Goal: Find specific page/section: Find specific page/section

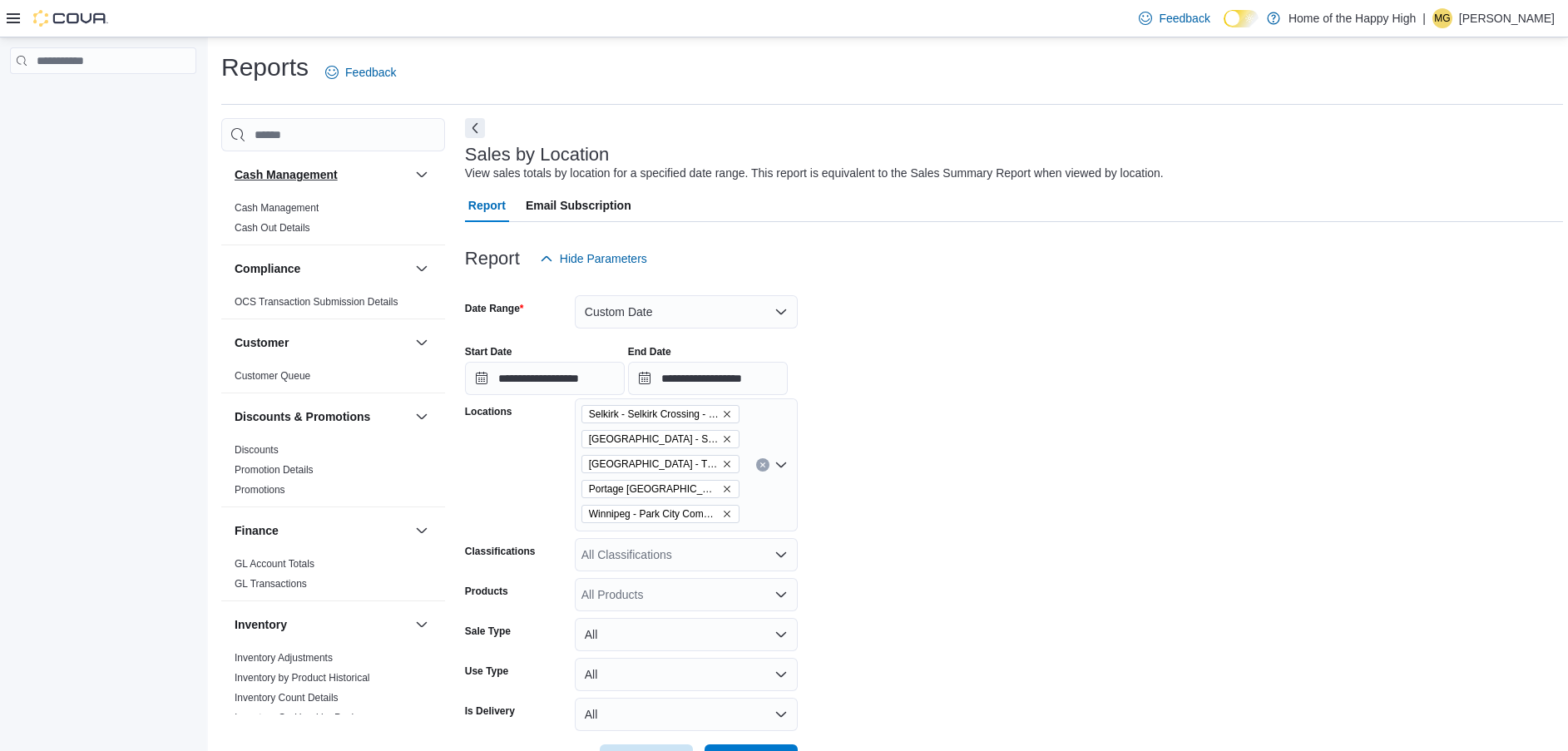
click at [281, 167] on h3 "Cash Management" at bounding box center [286, 175] width 103 height 17
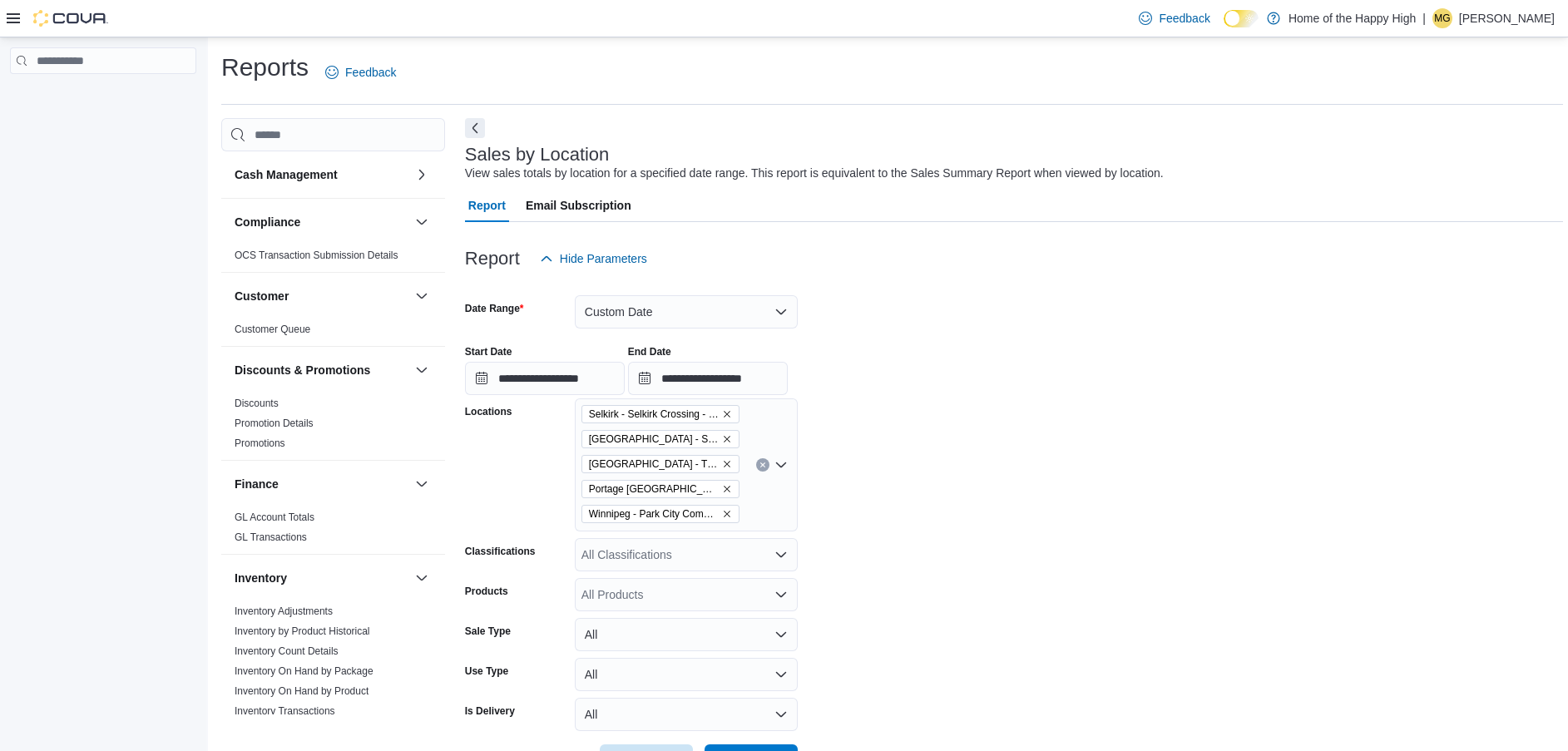
click at [11, 22] on icon at bounding box center [13, 18] width 13 height 13
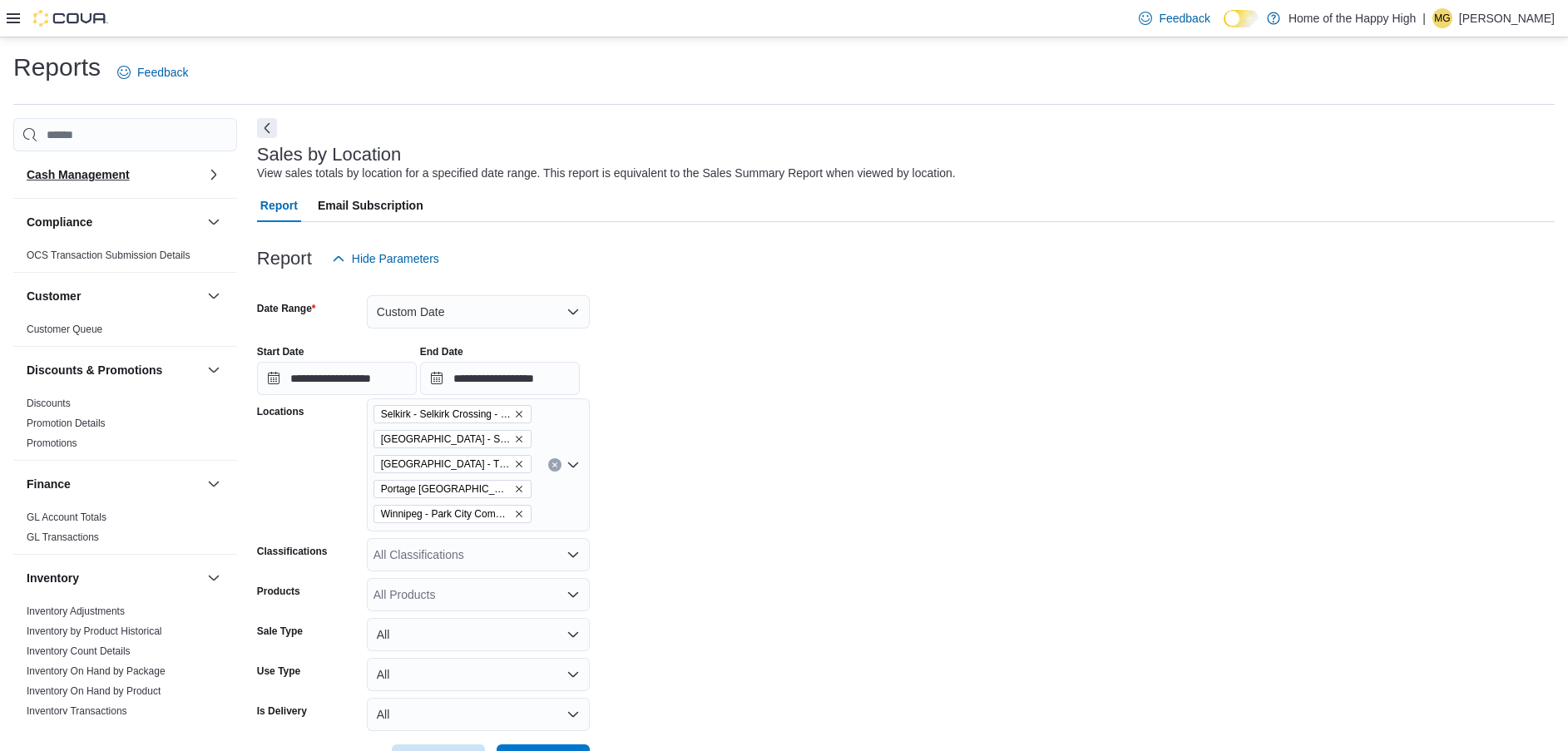
click at [97, 168] on h3 "Cash Management" at bounding box center [78, 175] width 103 height 17
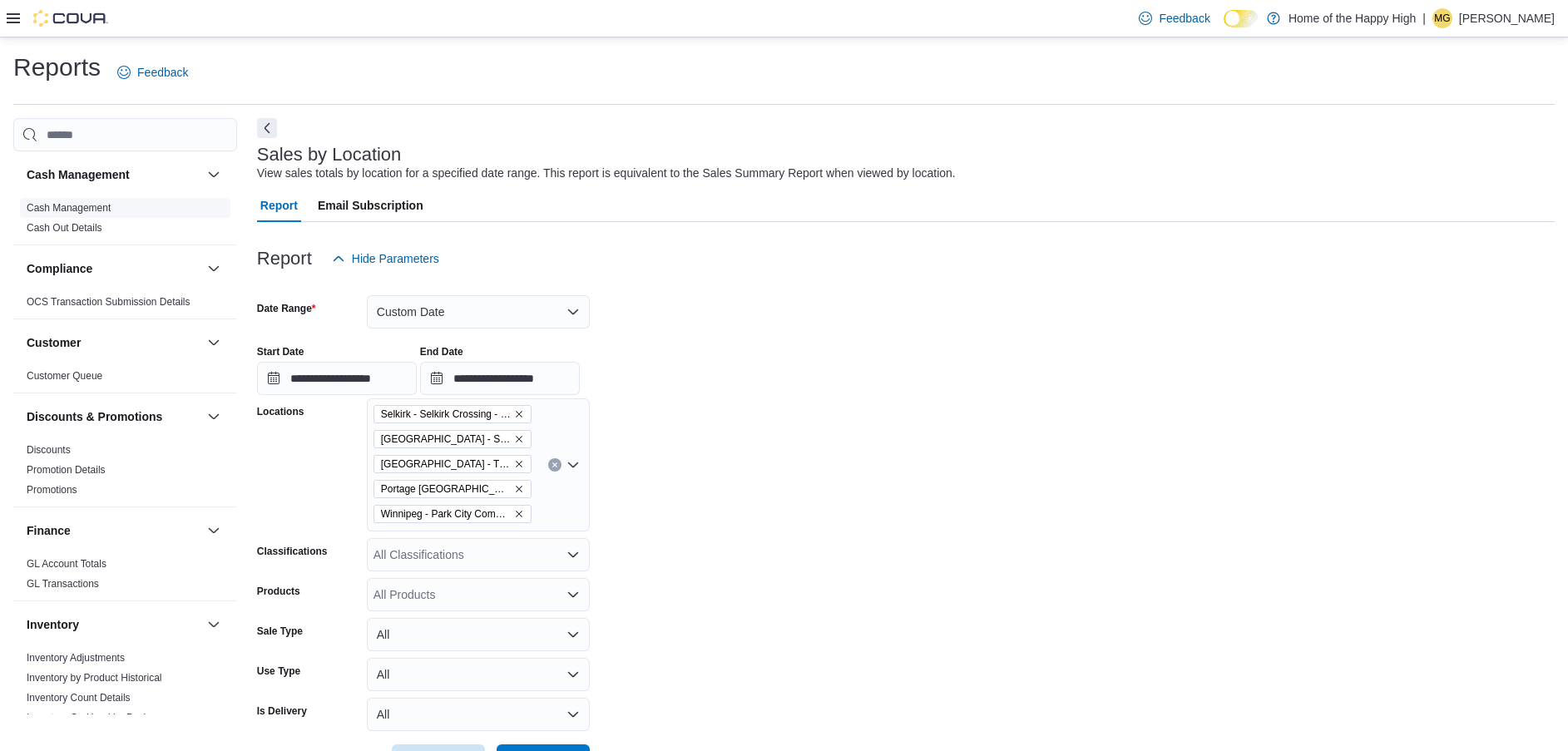
click at [77, 207] on link "Cash Management" at bounding box center [69, 208] width 84 height 12
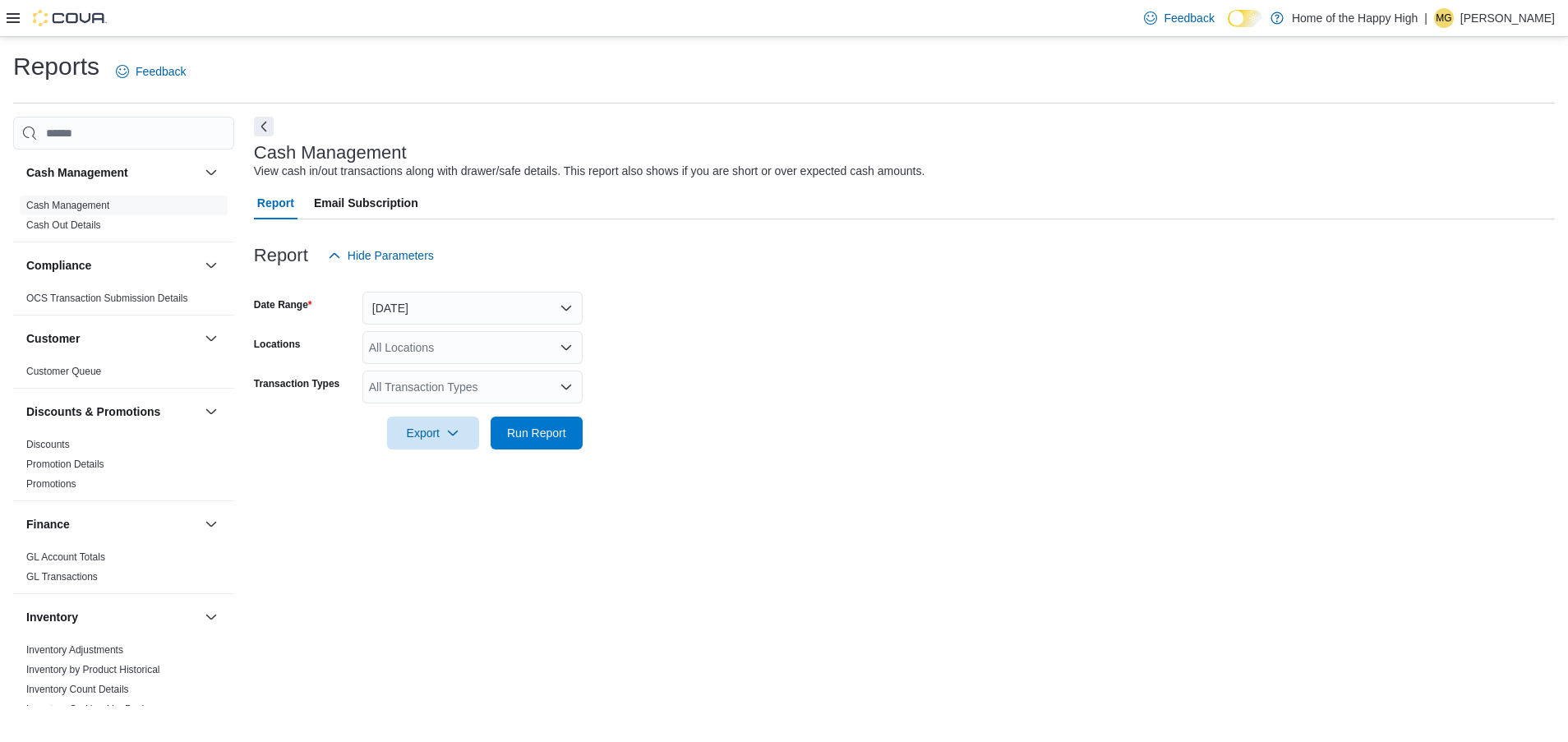
click at [434, 354] on div "All Locations" at bounding box center [472, 348] width 220 height 33
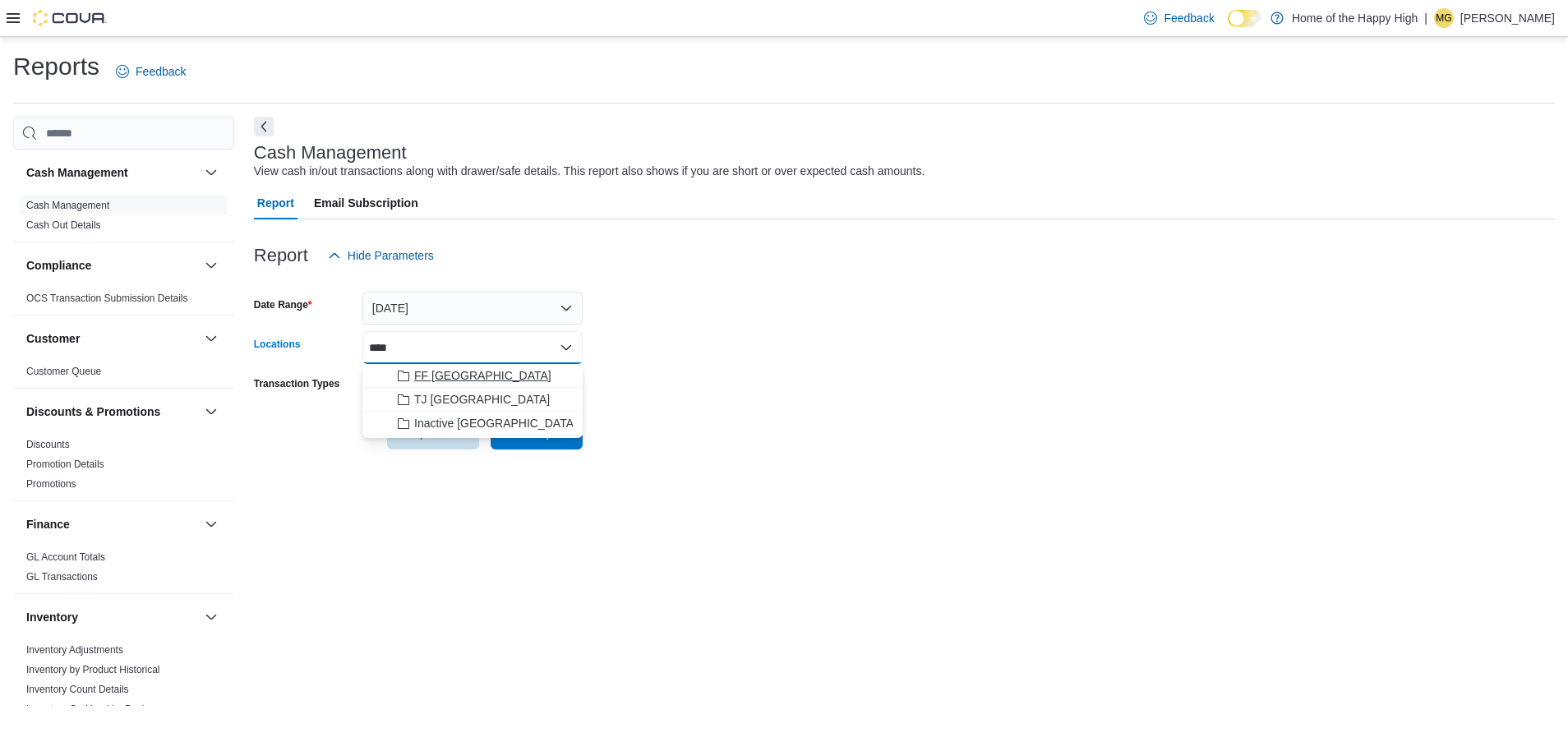
type input "****"
click at [455, 367] on button "FF [GEOGRAPHIC_DATA]" at bounding box center [472, 376] width 220 height 24
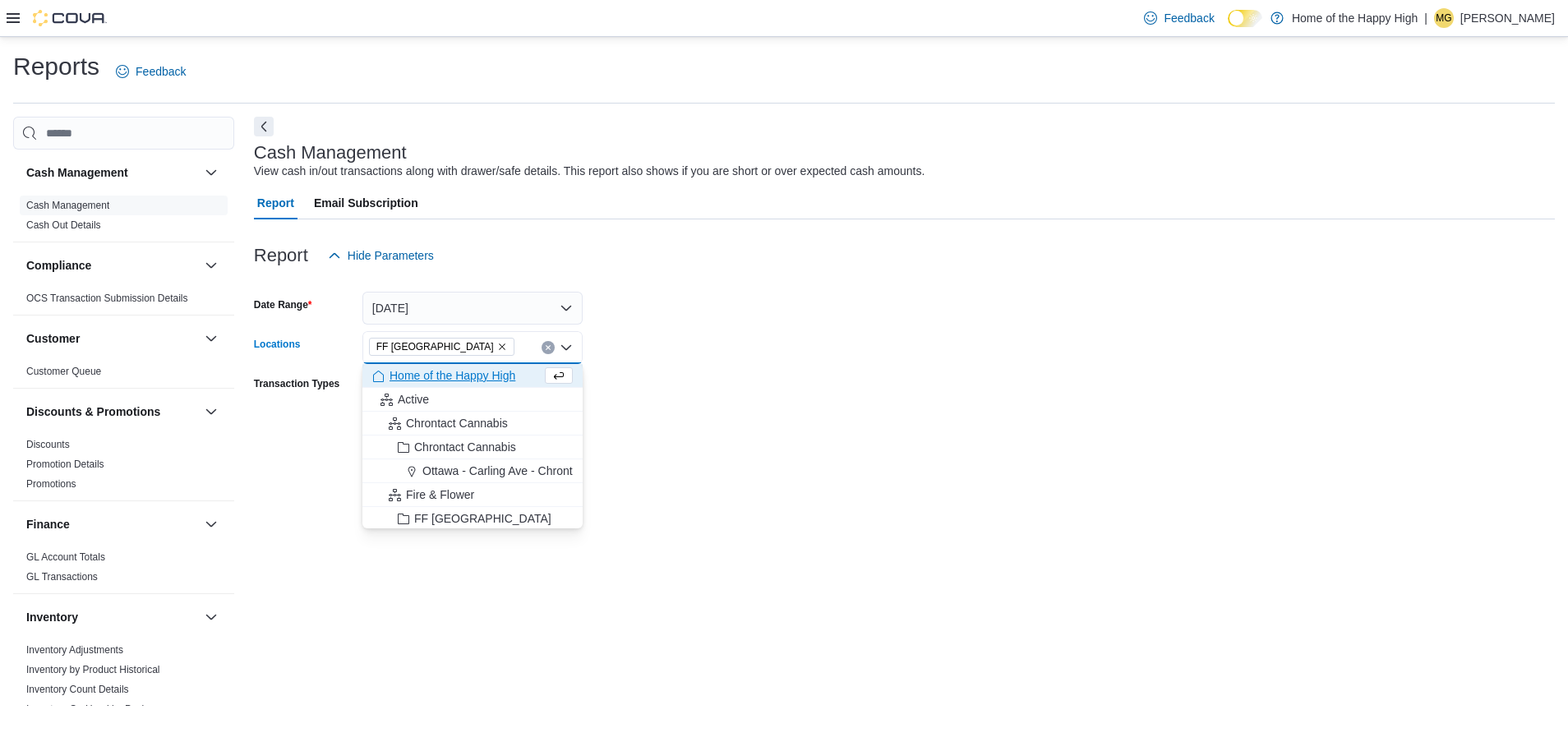
click at [701, 424] on form "Date Range [DATE] Locations FF [GEOGRAPHIC_DATA] Combo box. Selected. FF [GEOGR…" at bounding box center [904, 361] width 1301 height 178
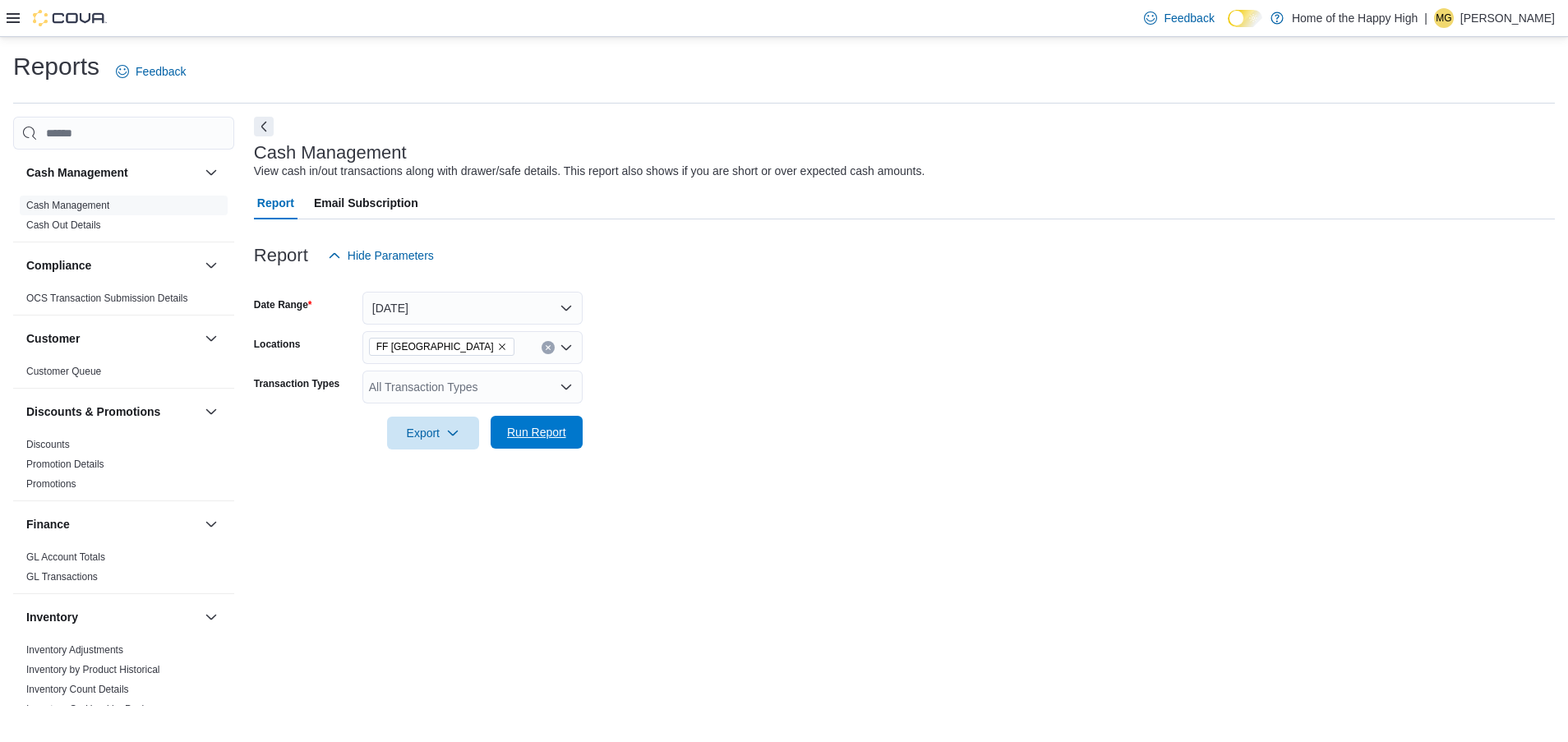
click at [545, 448] on span "Run Report" at bounding box center [536, 432] width 72 height 33
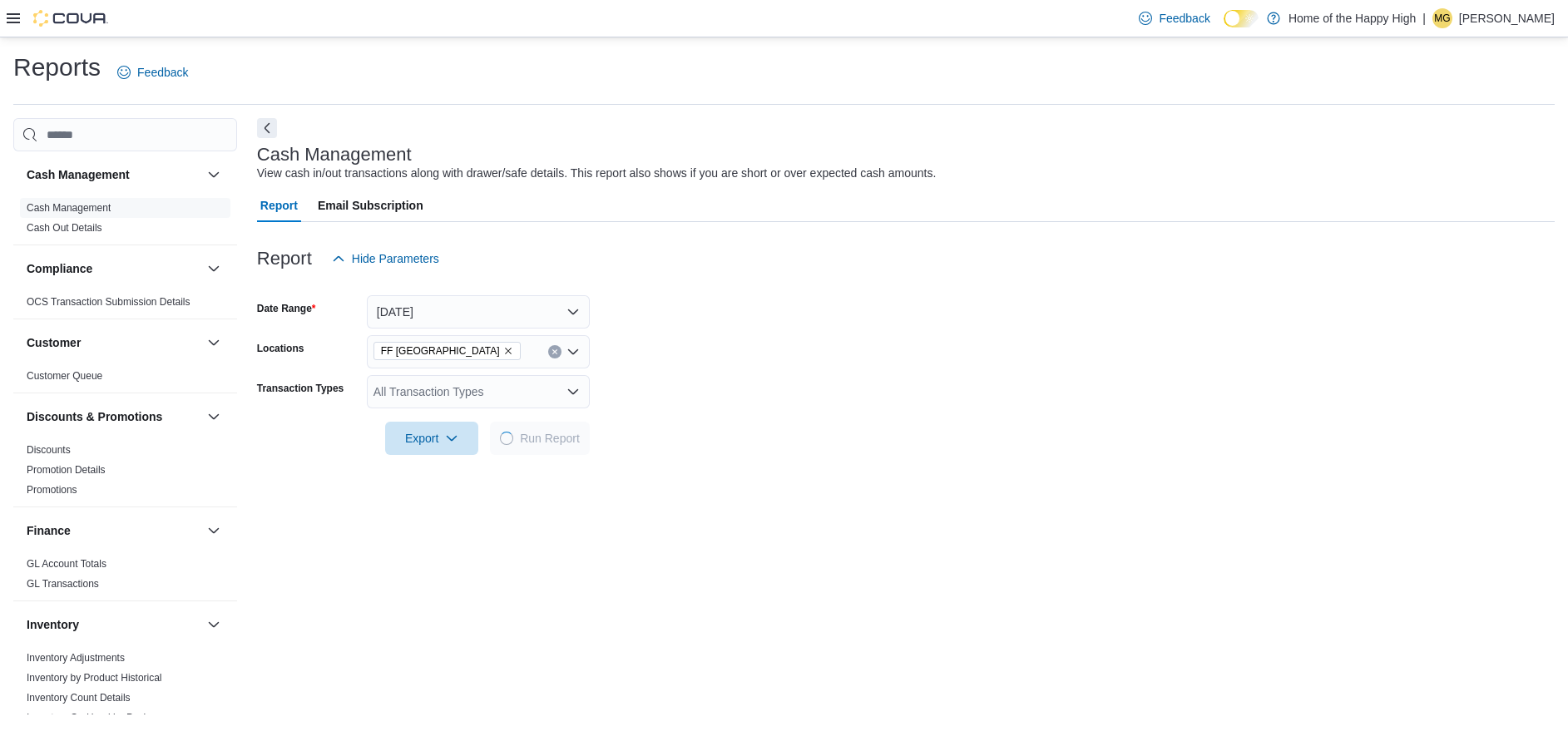
click at [17, 19] on icon at bounding box center [13, 18] width 13 height 10
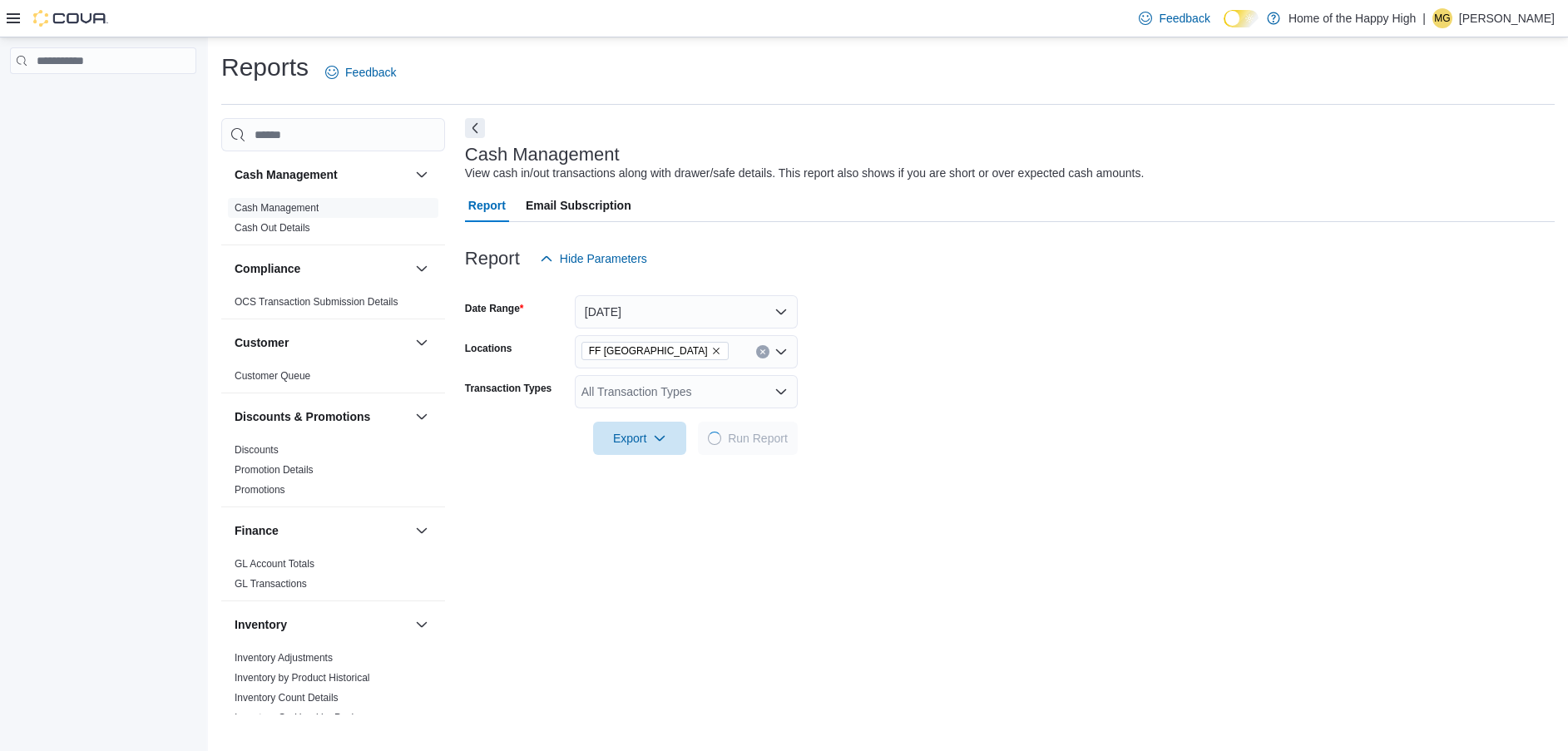
click at [11, 23] on icon at bounding box center [13, 18] width 13 height 10
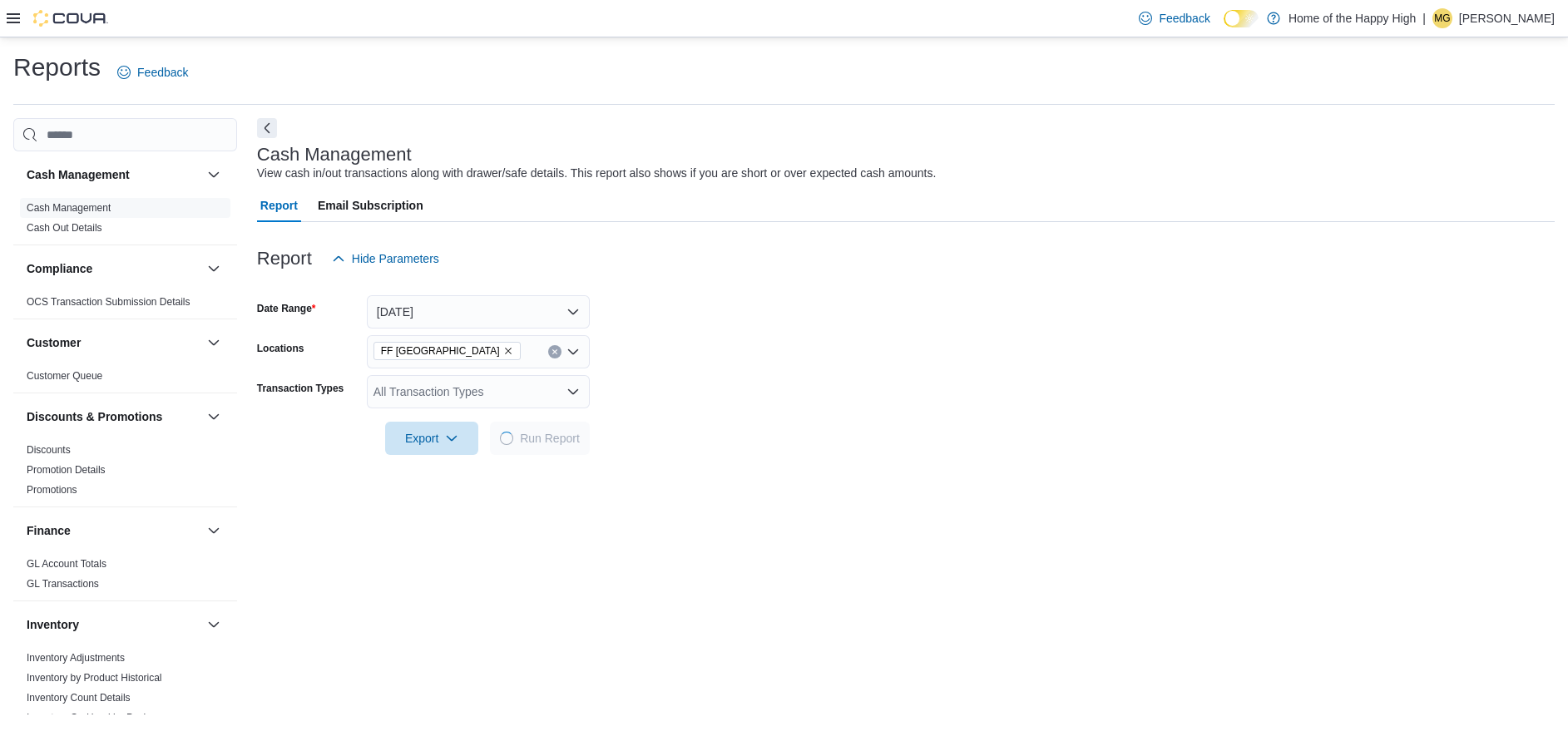
click at [11, 23] on icon at bounding box center [13, 18] width 13 height 10
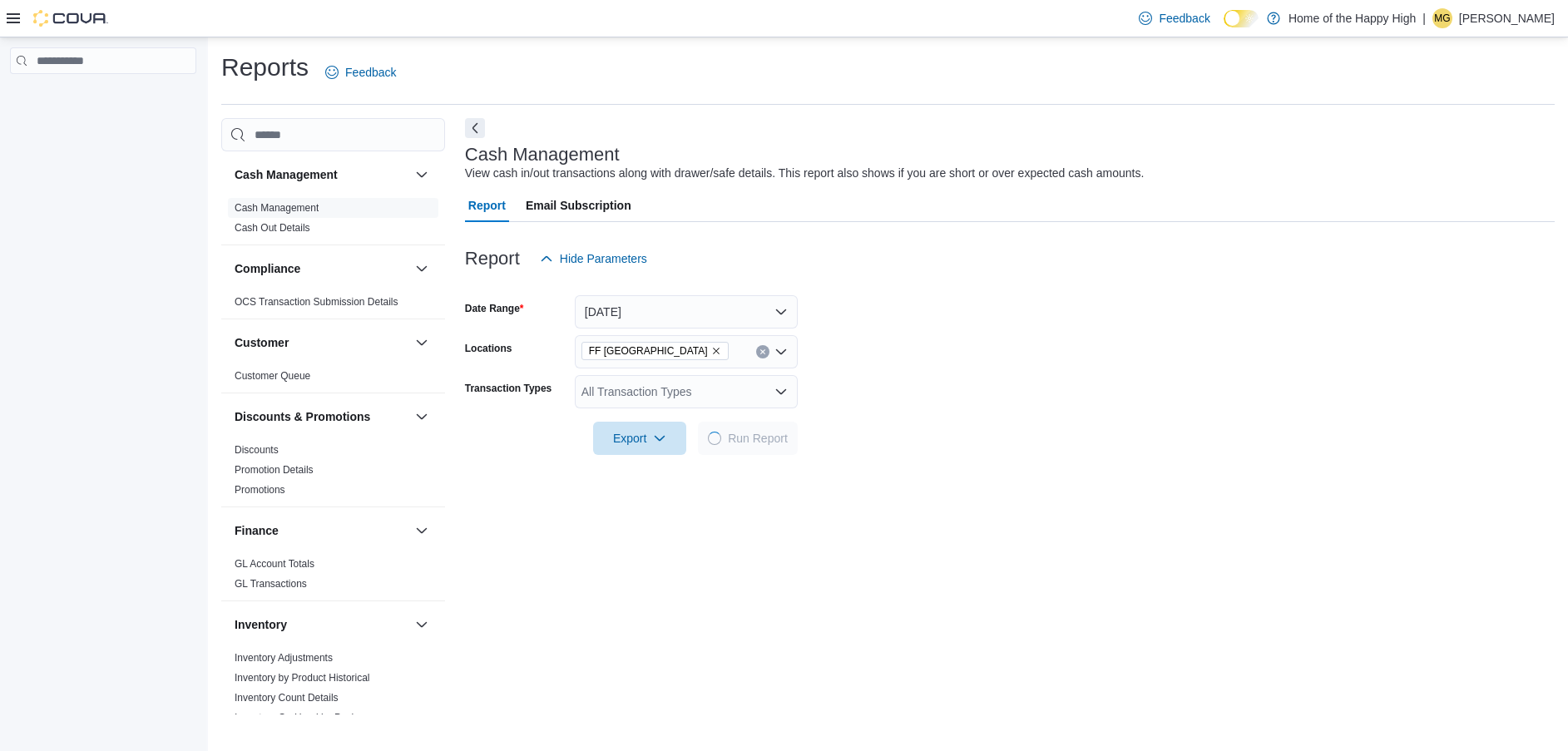
click at [55, 13] on img at bounding box center [71, 18] width 75 height 17
click at [14, 16] on icon at bounding box center [13, 18] width 13 height 13
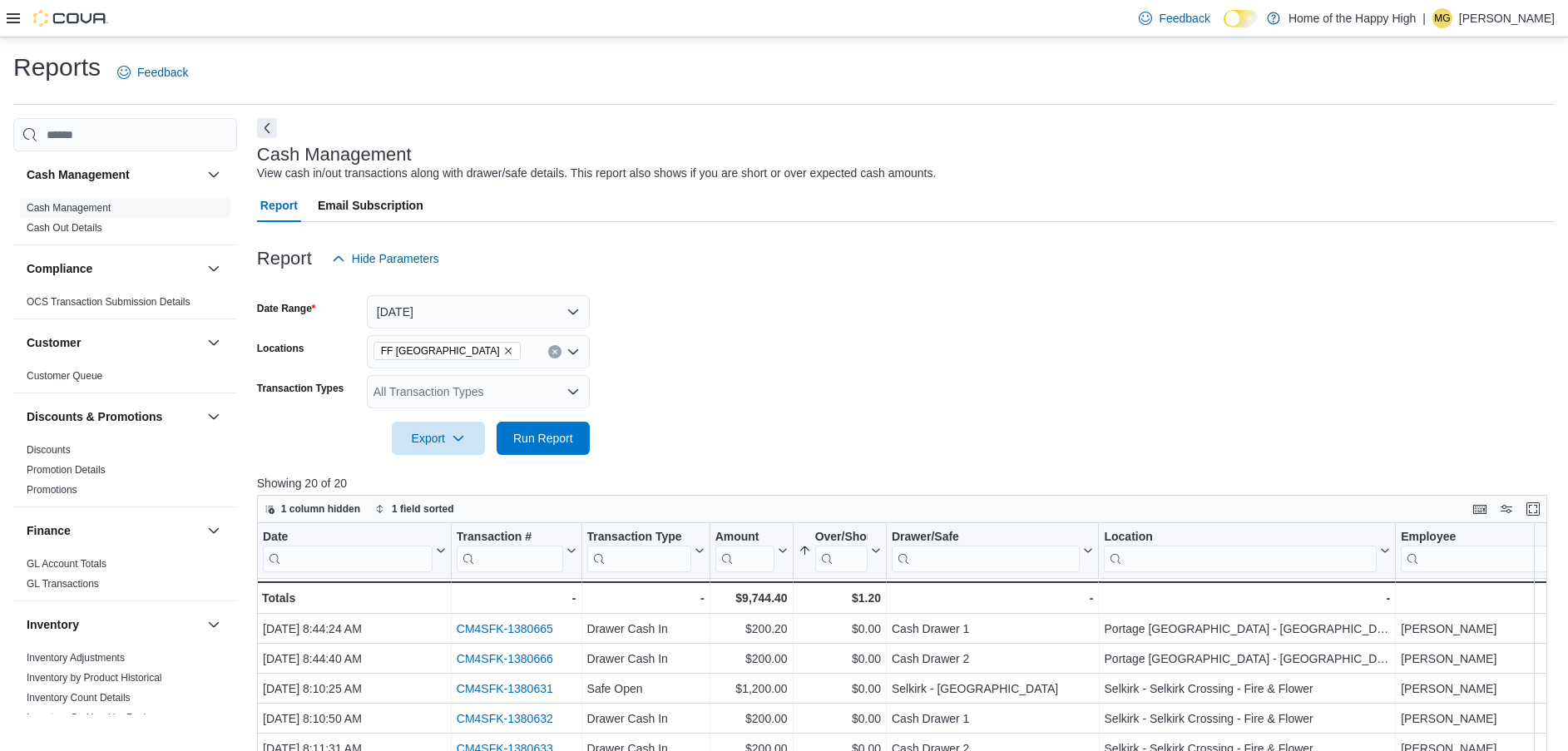
click at [14, 16] on icon at bounding box center [13, 18] width 13 height 13
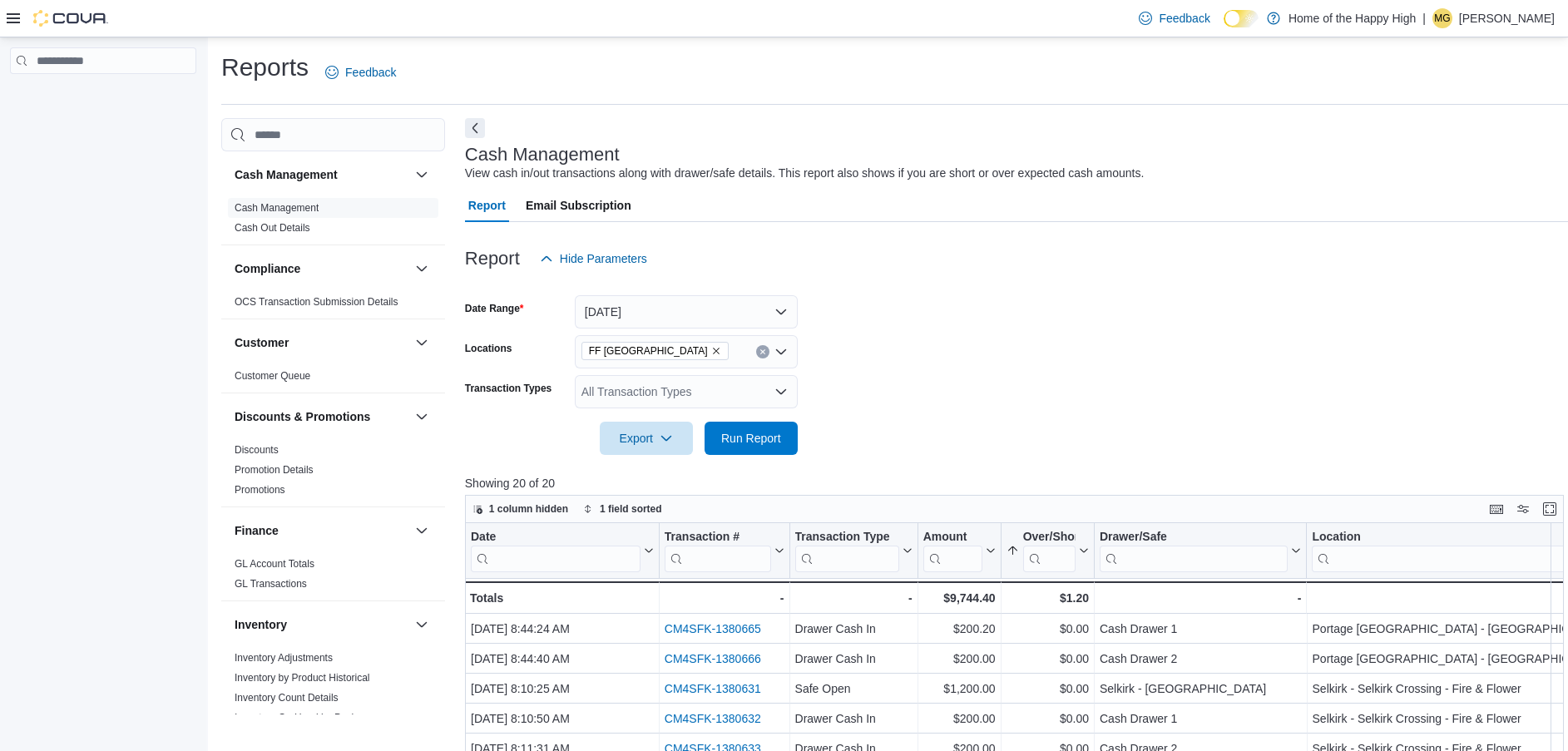
click at [52, 292] on div at bounding box center [103, 398] width 207 height 721
drag, startPoint x: 52, startPoint y: 292, endPoint x: 123, endPoint y: 413, distance: 140.3
click at [123, 413] on div at bounding box center [103, 398] width 207 height 721
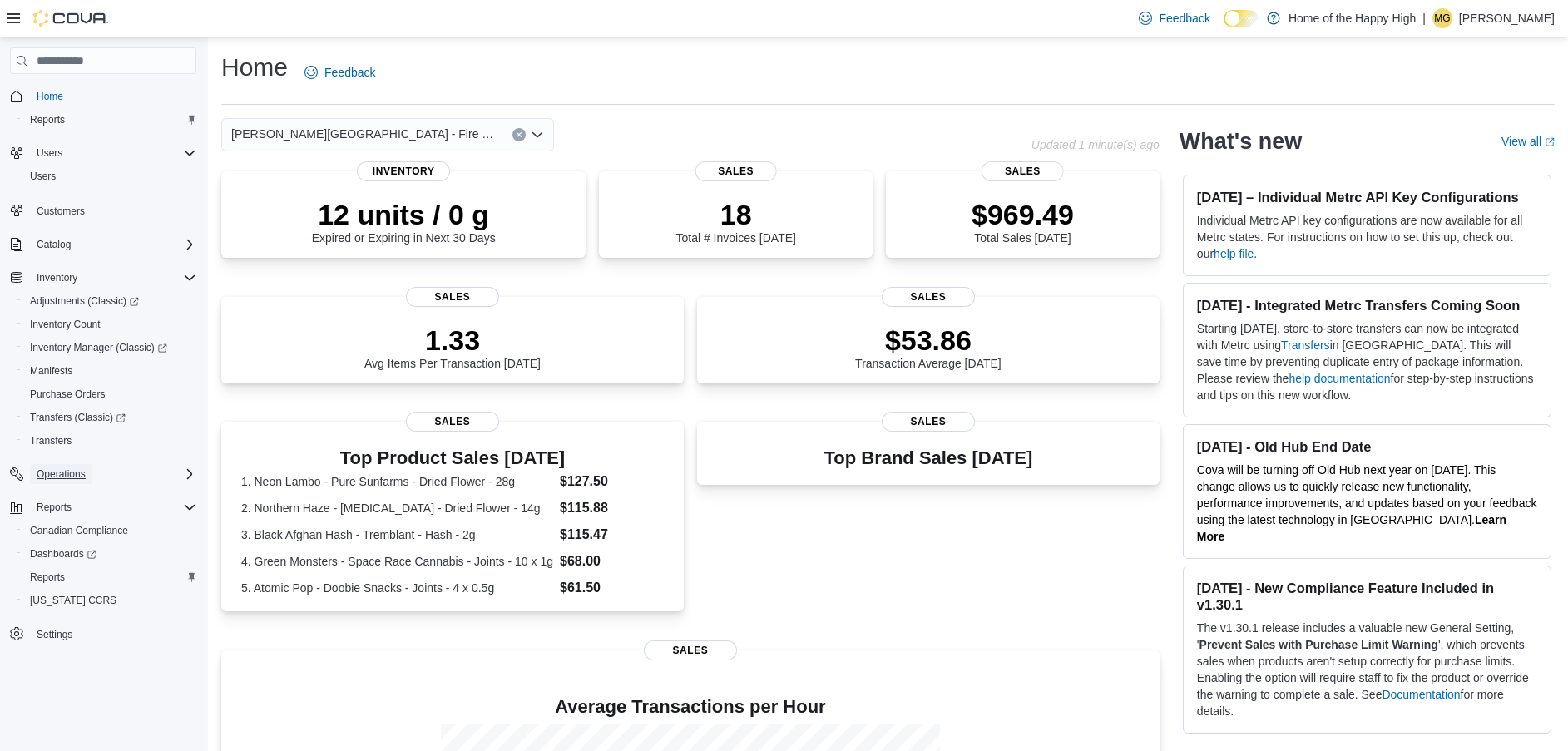
click at [75, 470] on span "Operations" at bounding box center [61, 474] width 49 height 13
click at [75, 497] on span "Cash Management" at bounding box center [72, 497] width 84 height 13
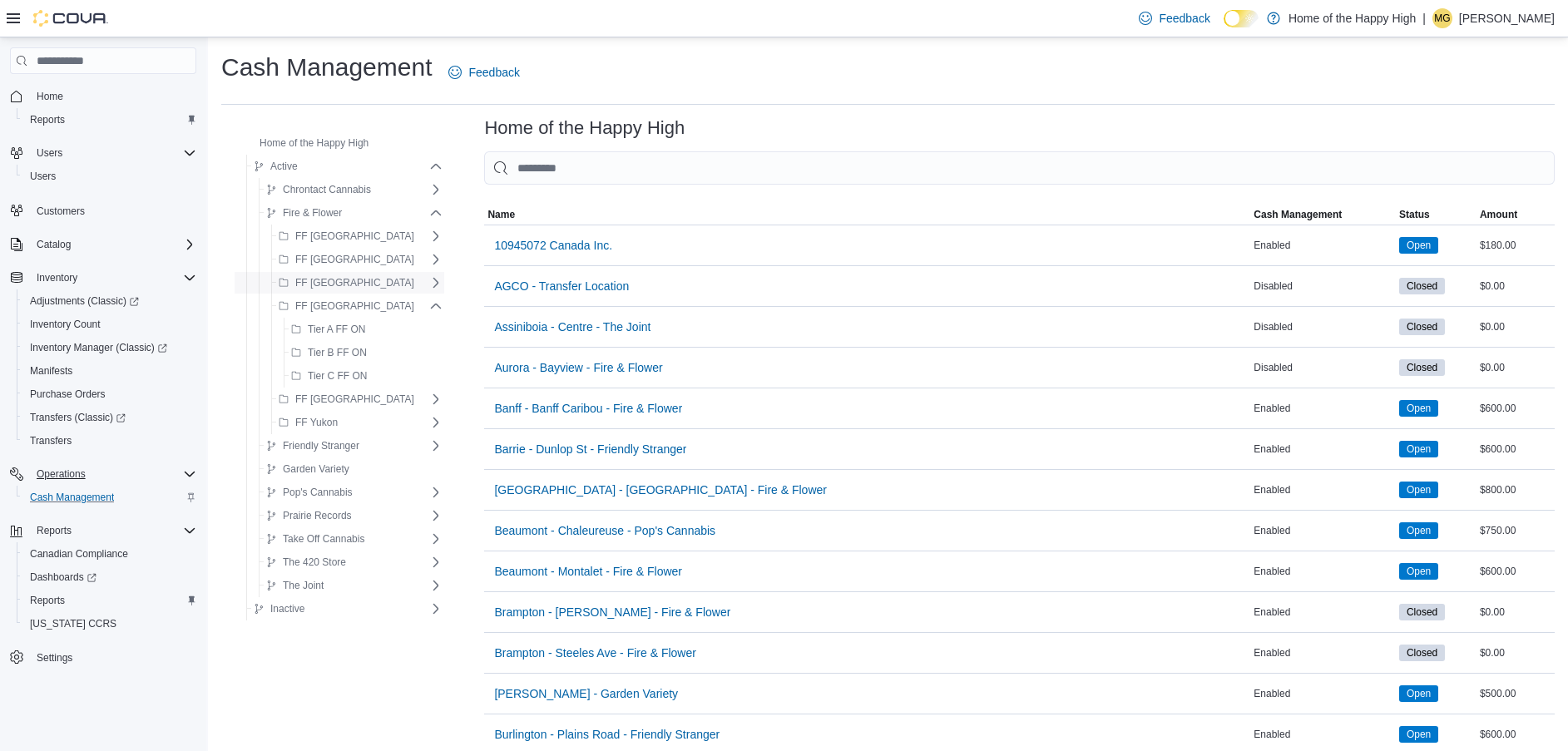
click at [343, 286] on span "FF [GEOGRAPHIC_DATA]" at bounding box center [355, 283] width 119 height 13
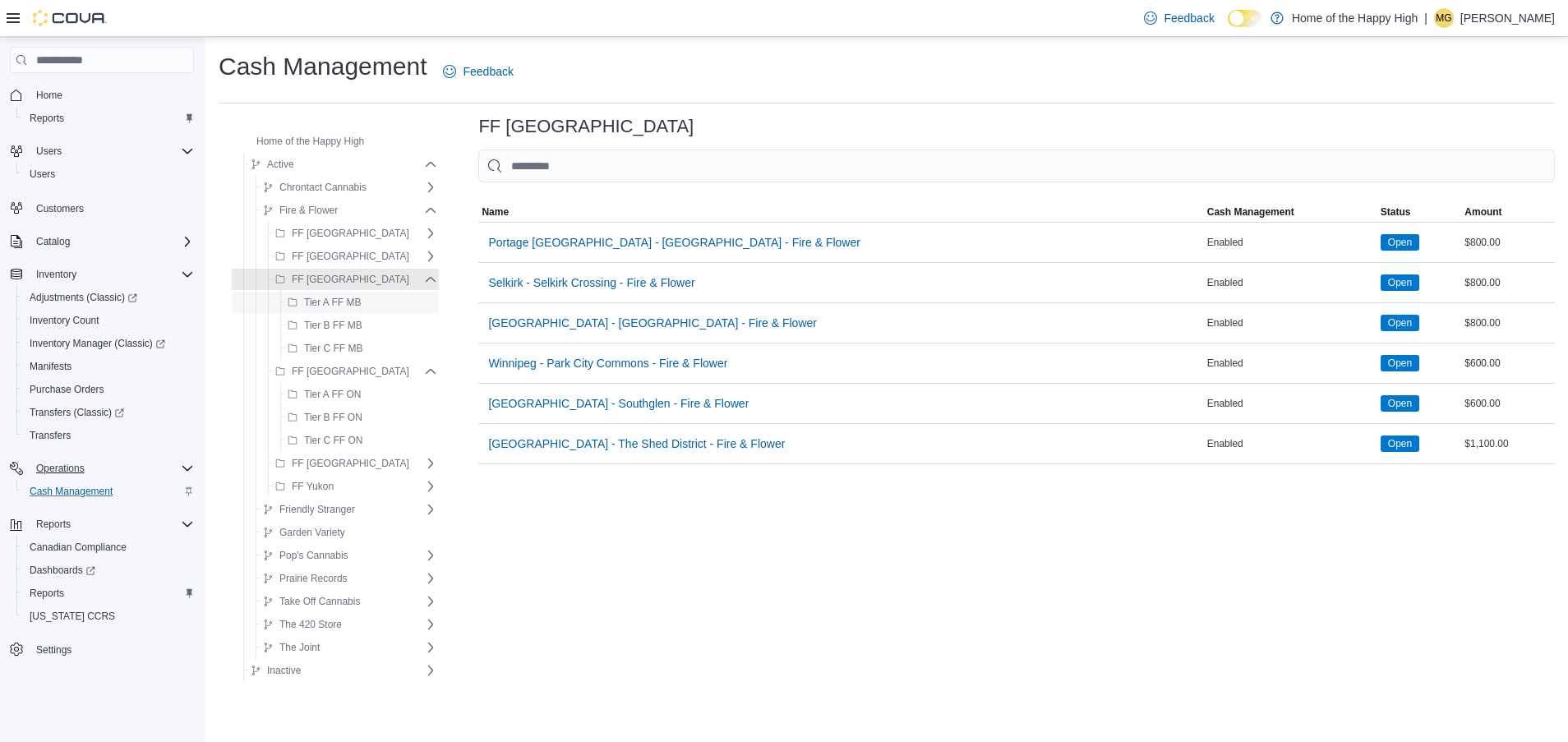
click at [336, 300] on span "Tier A FF MB" at bounding box center [332, 302] width 56 height 13
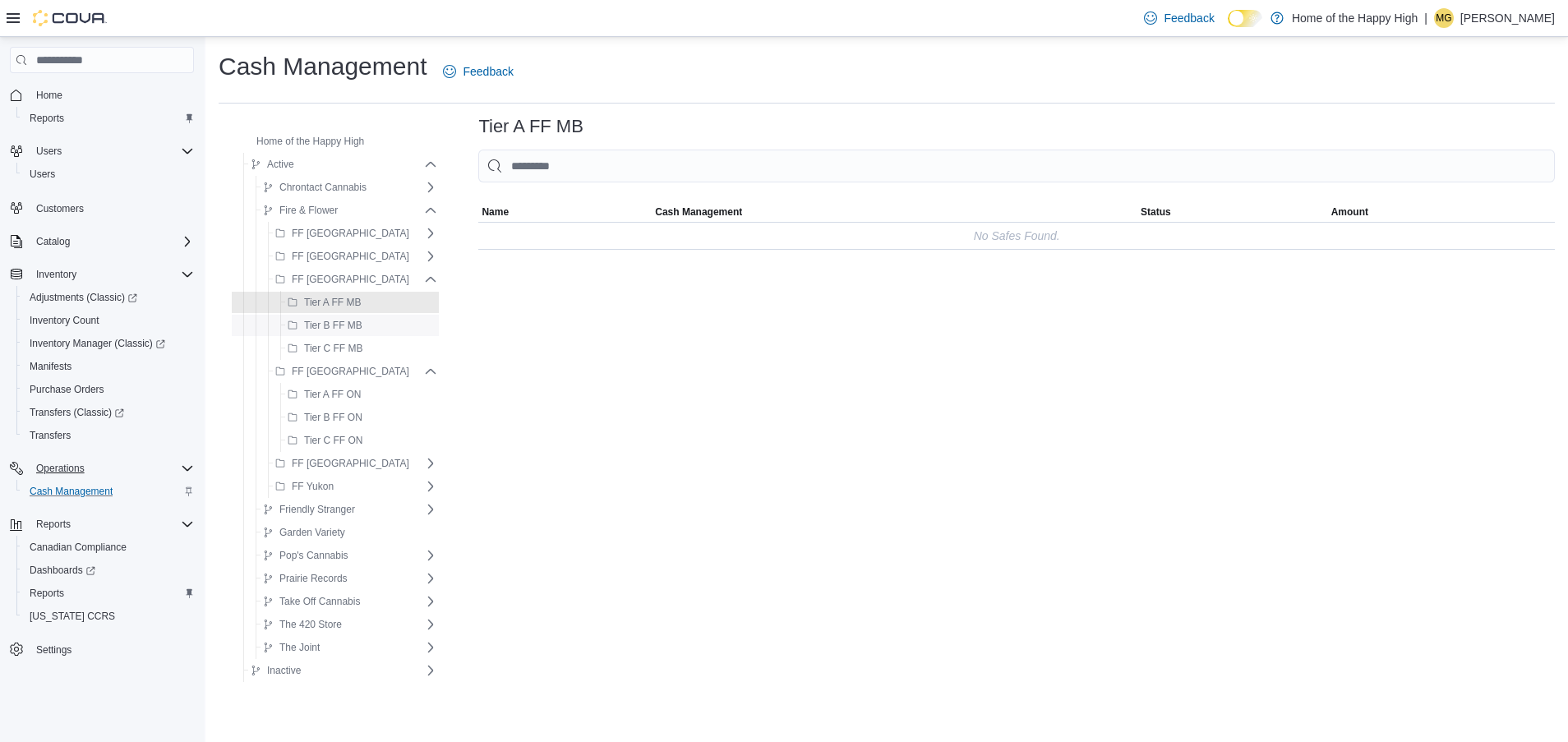
click at [335, 318] on span "Tier B FF MB" at bounding box center [325, 325] width 75 height 20
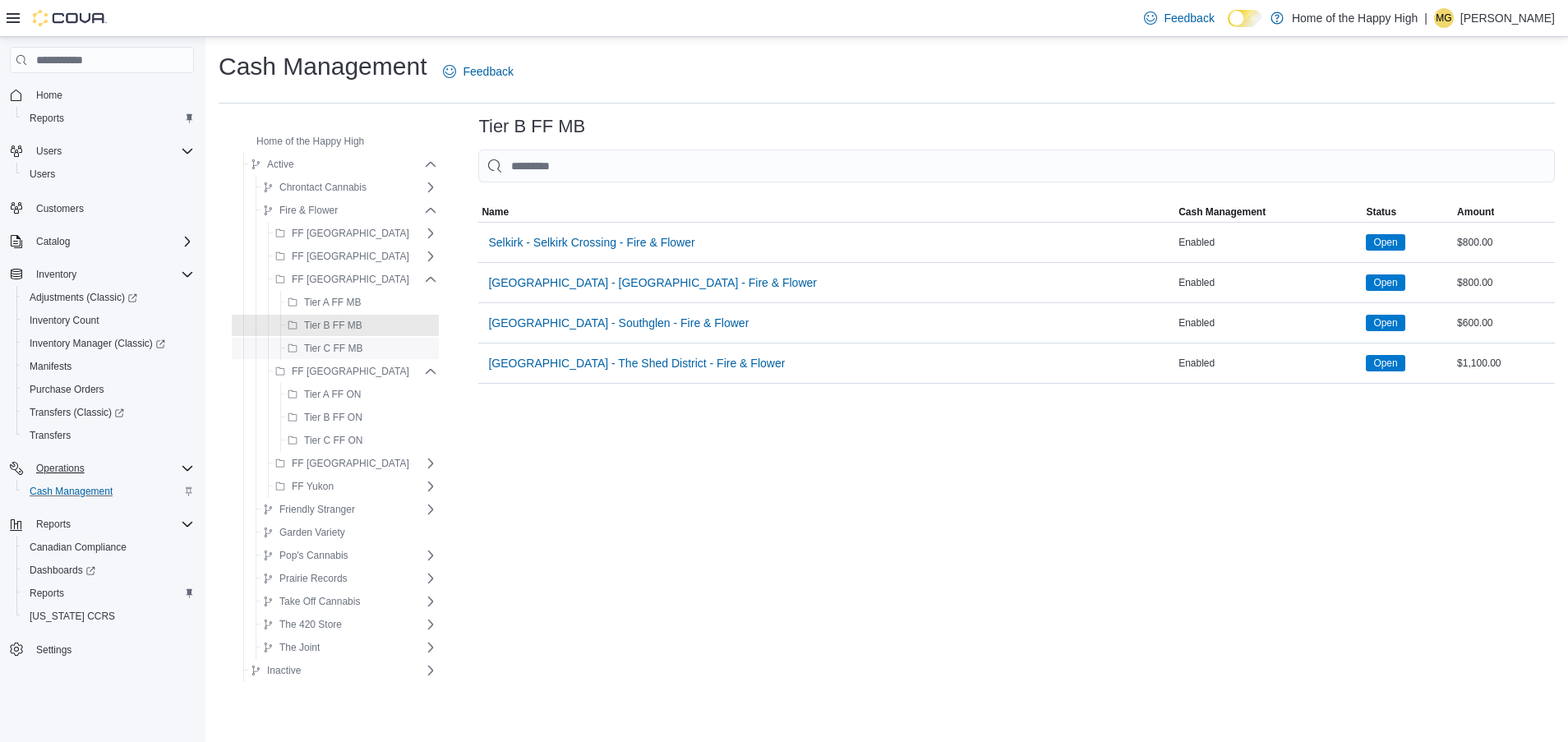
click at [325, 352] on span "Tier C FF MB" at bounding box center [333, 349] width 58 height 13
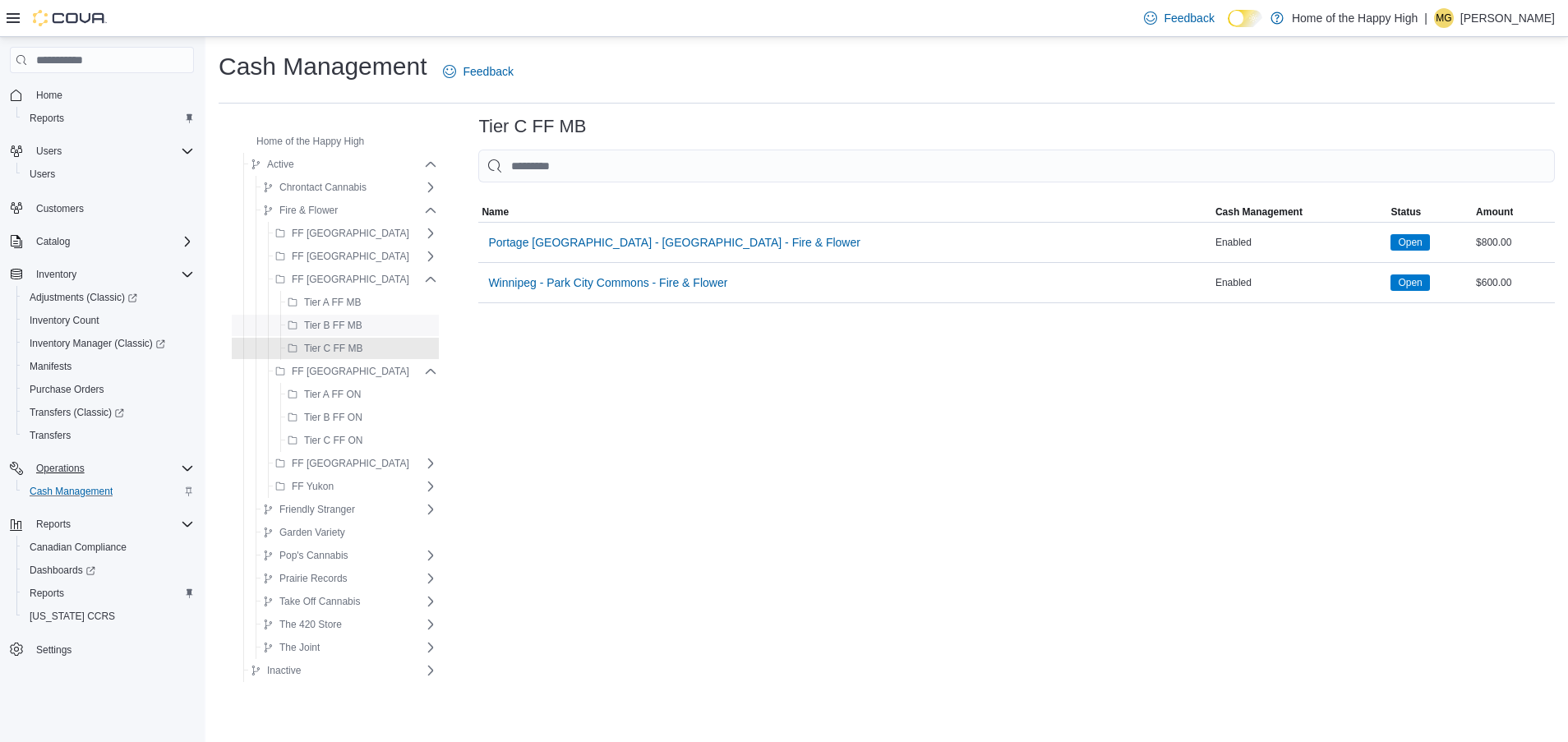
click at [325, 321] on span "Tier B FF MB" at bounding box center [333, 325] width 58 height 13
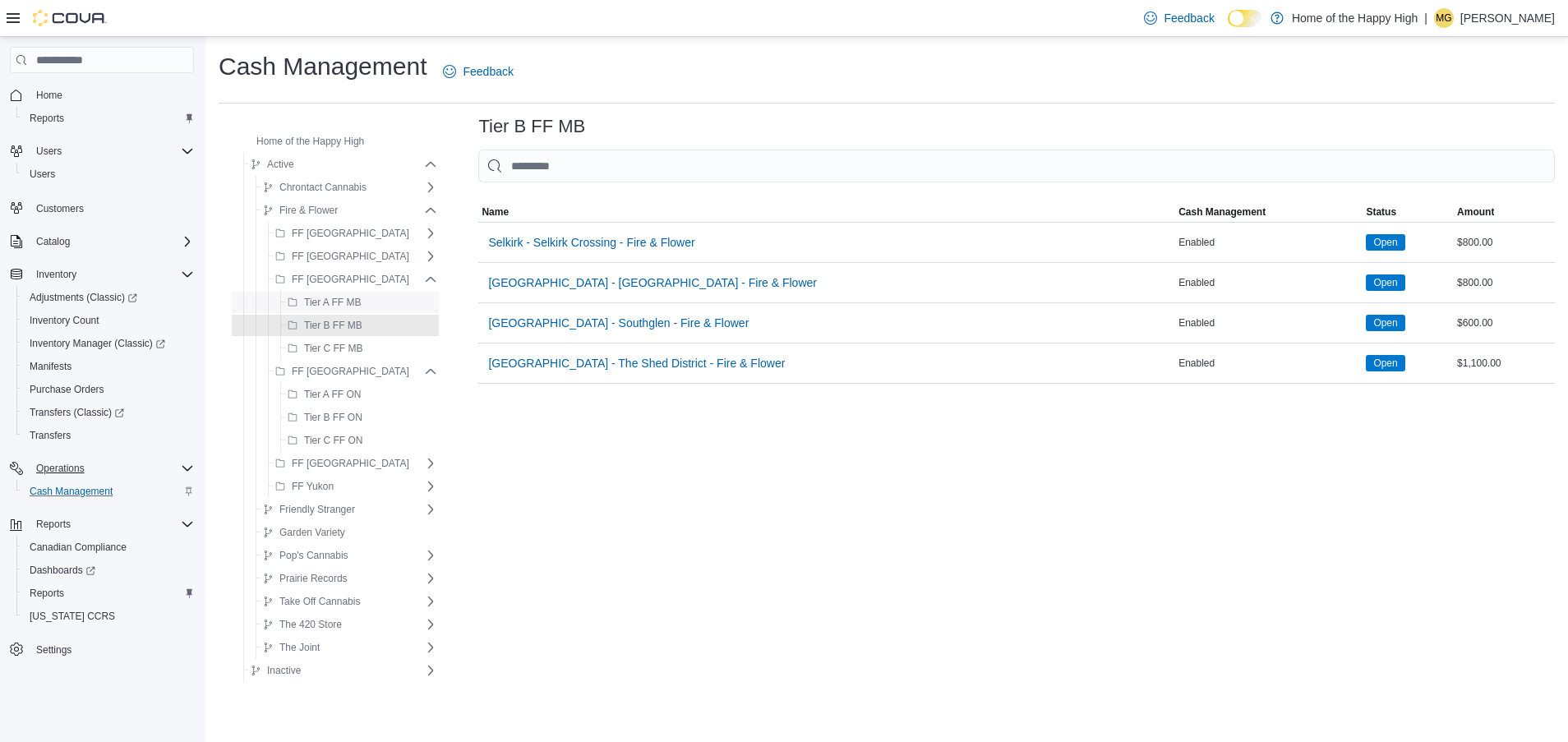
click at [336, 305] on span "Tier A FF MB" at bounding box center [332, 302] width 56 height 13
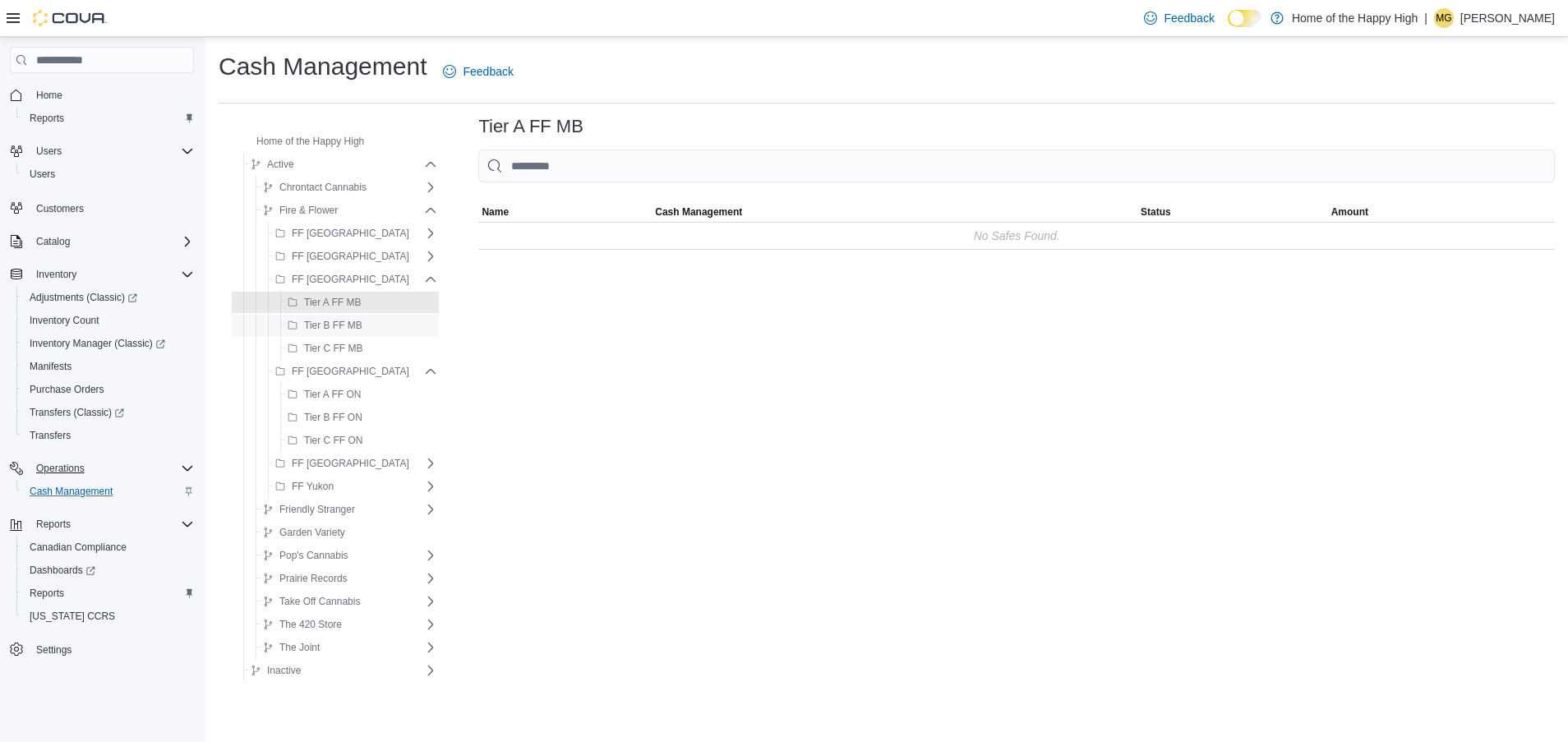
click at [335, 318] on span "Tier B FF MB" at bounding box center [325, 325] width 75 height 20
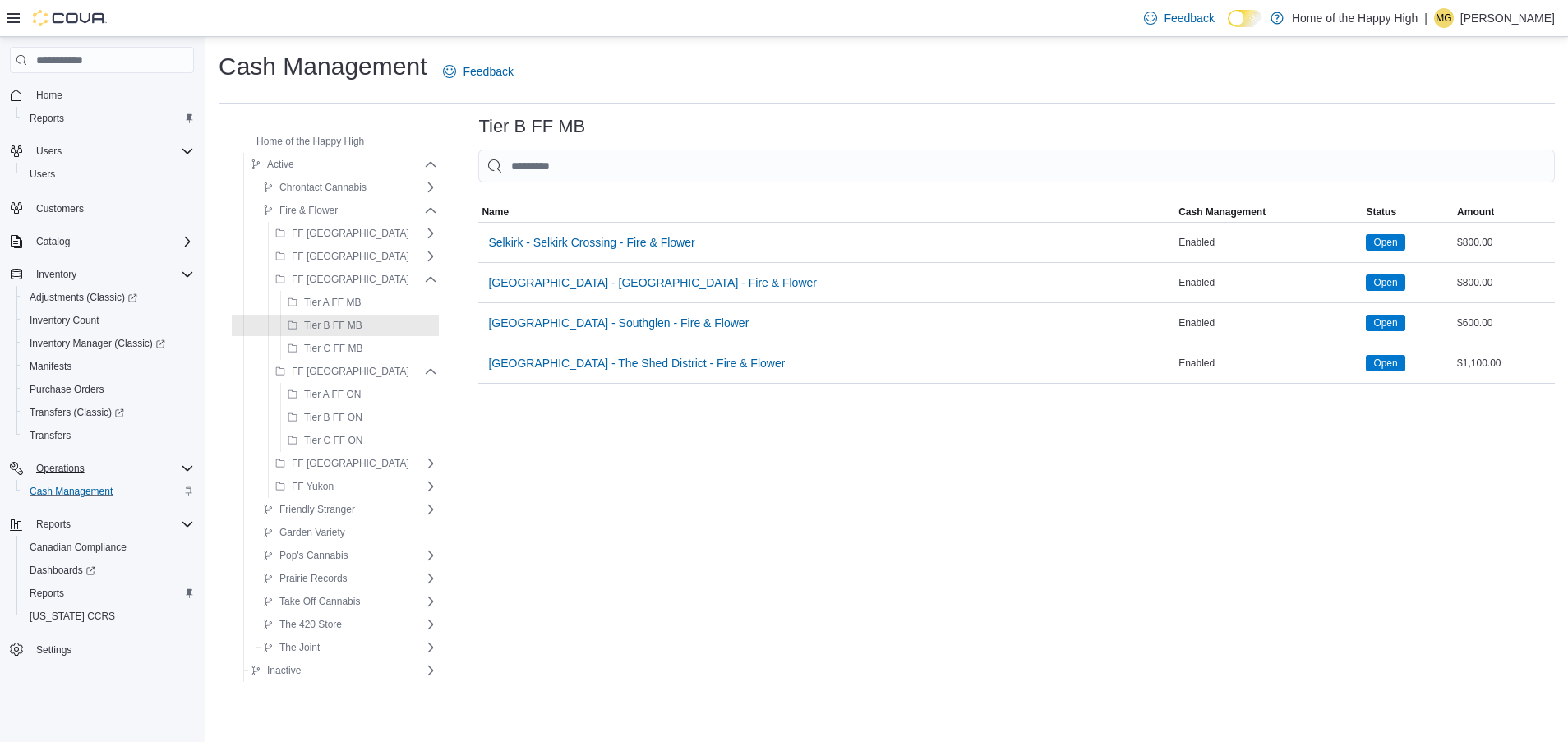
drag, startPoint x: 987, startPoint y: 7, endPoint x: 838, endPoint y: 518, distance: 532.3
click at [838, 518] on div "Tier B FF MB Sorting MemoryTable from EuiInMemoryTable Name Cash Management Sta…" at bounding box center [1016, 406] width 1077 height 578
